Goal: Check status: Check status

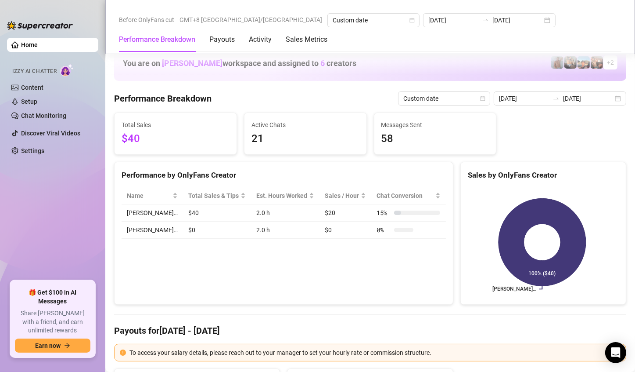
scroll to position [1186, 0]
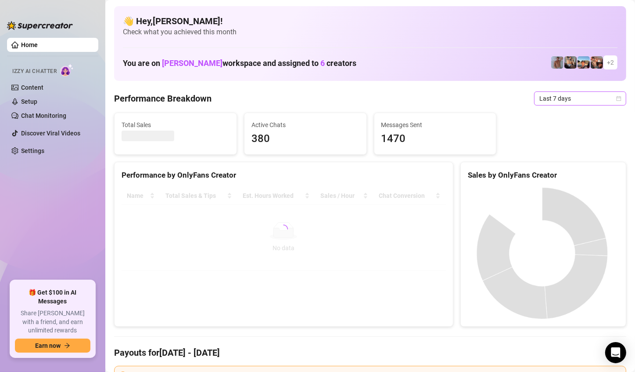
click at [597, 100] on span "Last 7 days" at bounding box center [581, 98] width 82 height 13
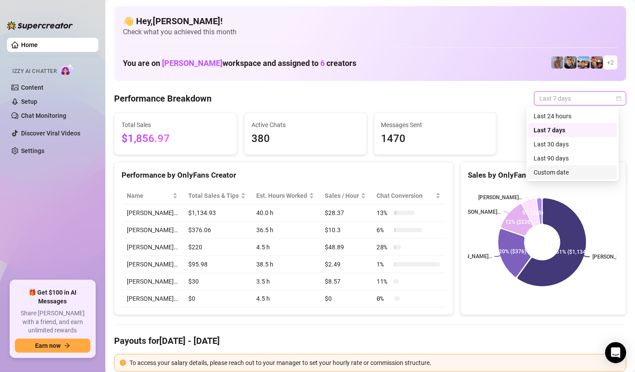
click at [562, 170] on div "Custom date" at bounding box center [573, 172] width 78 height 10
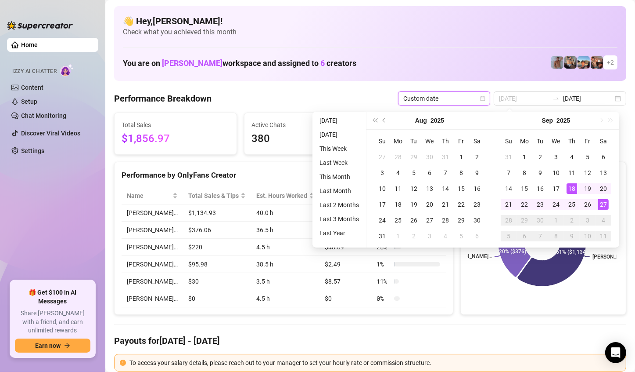
type input "2025-09-18"
click at [603, 204] on div "27" at bounding box center [604, 204] width 11 height 11
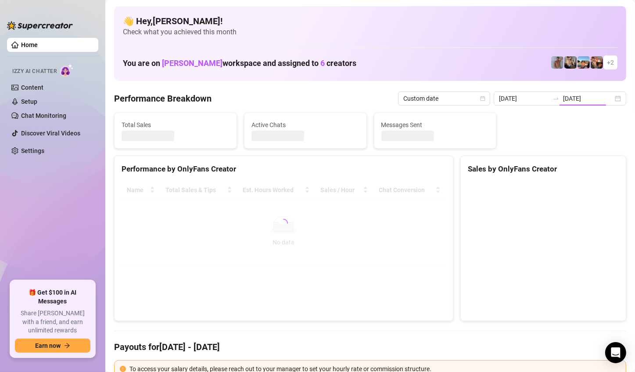
type input "[DATE]"
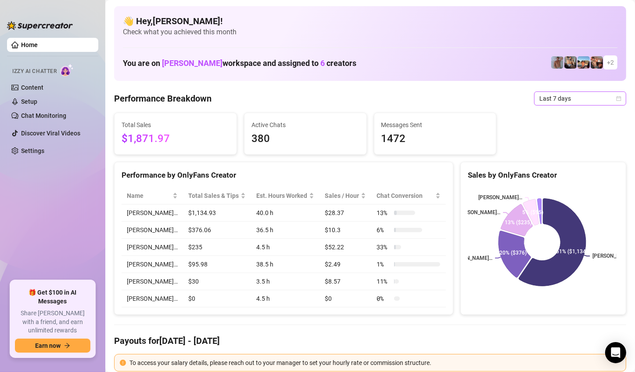
click at [583, 99] on span "Last 7 days" at bounding box center [581, 98] width 82 height 13
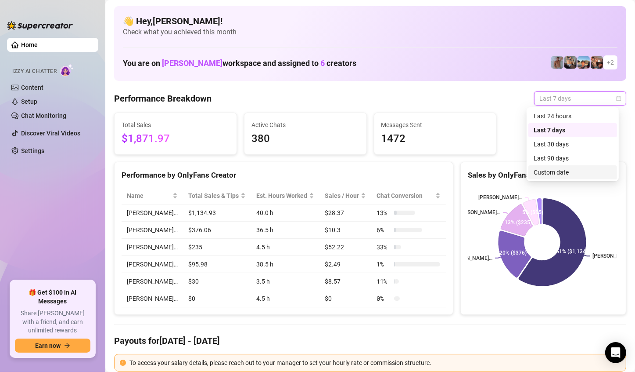
click at [560, 170] on div "Custom date" at bounding box center [573, 172] width 78 height 10
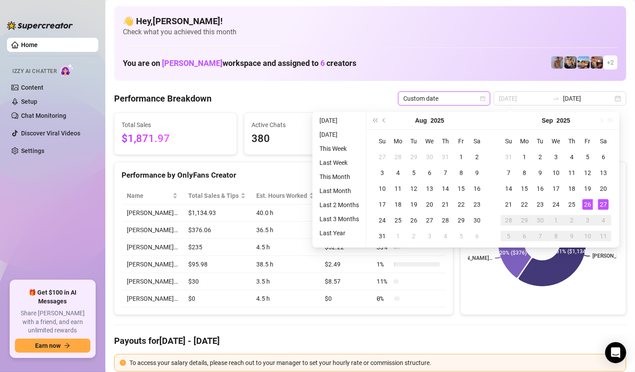
type input "[DATE]"
click at [600, 202] on div "27" at bounding box center [604, 204] width 11 height 11
click at [600, 202] on rect at bounding box center [542, 242] width 149 height 110
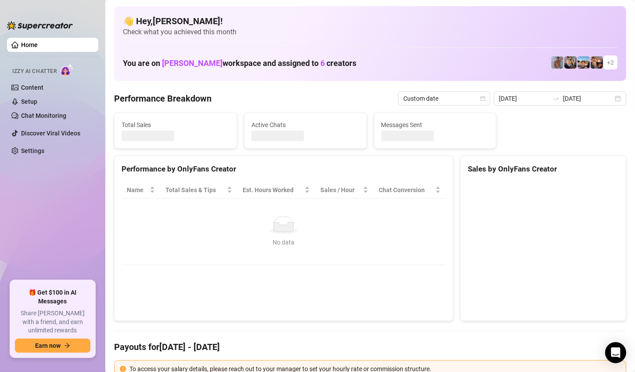
type input "[DATE]"
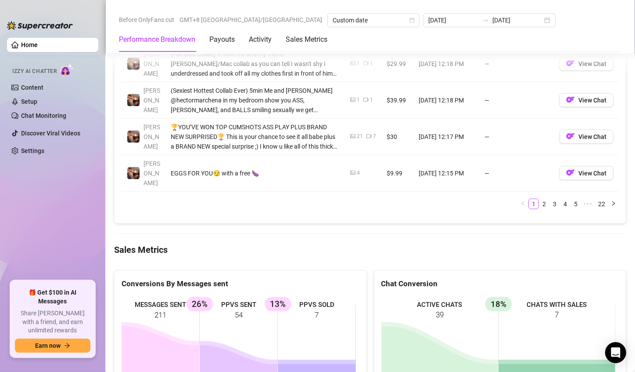
scroll to position [1142, 0]
